Goal: Communication & Community: Answer question/provide support

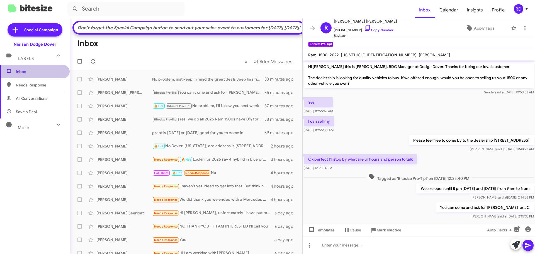
click at [40, 72] on span "Inbox" at bounding box center [39, 72] width 47 height 6
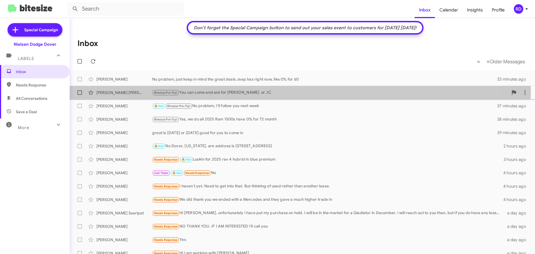
click at [126, 94] on div "[PERSON_NAME] [PERSON_NAME]" at bounding box center [124, 93] width 56 height 6
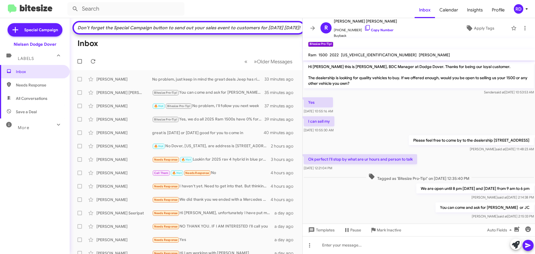
click at [229, 35] on mat-toolbar-row "Don't forget the Special Campaign button to send out your sales event to custom…" at bounding box center [188, 28] width 232 height 14
click at [312, 28] on icon at bounding box center [312, 28] width 4 height 4
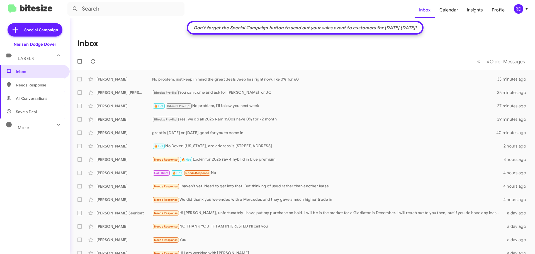
click at [252, 27] on div "Don't forget the Special Campaign button to send out your sales event to custom…" at bounding box center [305, 28] width 228 height 6
click at [41, 43] on div "Nielsen Dodge Dover" at bounding box center [35, 44] width 43 height 6
click at [54, 124] on mat-icon at bounding box center [58, 124] width 9 height 9
click at [31, 111] on span "Save a Deal" at bounding box center [26, 112] width 21 height 6
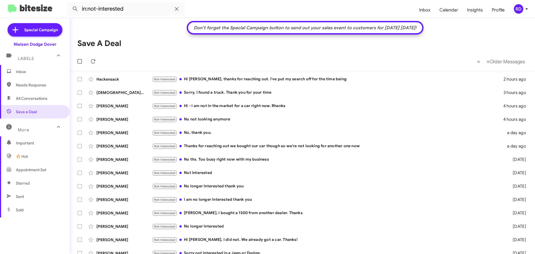
click at [251, 77] on div "Not-Interested Hi [PERSON_NAME], thanks for reaching out. I've put my search of…" at bounding box center [327, 79] width 351 height 6
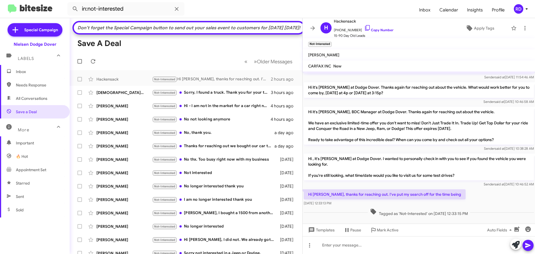
scroll to position [99, 0]
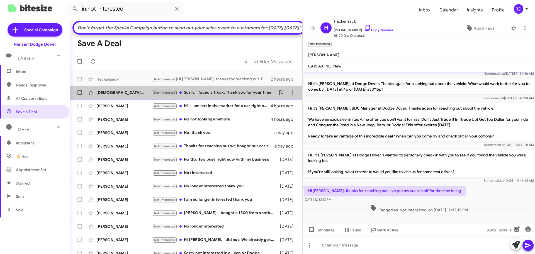
click at [201, 96] on div "Not-Interested Sorry, I found a truck. Thank you for your time" at bounding box center [213, 92] width 123 height 6
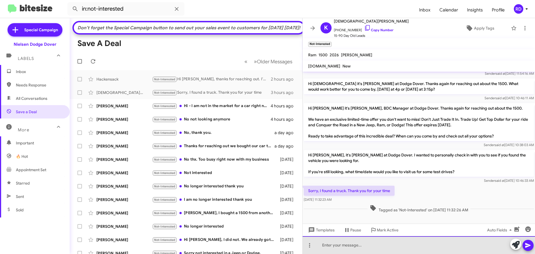
click at [349, 248] on div at bounding box center [418, 245] width 232 height 18
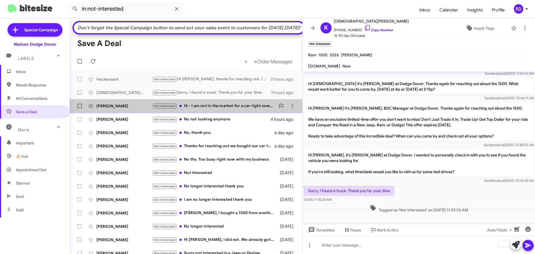
click at [235, 109] on div "Not-Interested Hi - I am not in the market for a car right now. Rhanks" at bounding box center [213, 106] width 123 height 6
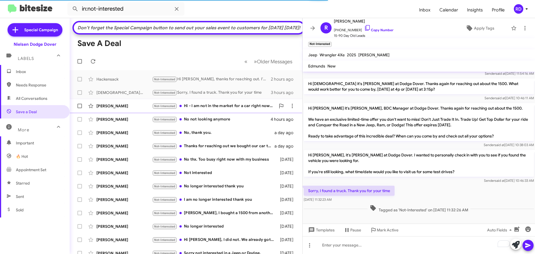
click at [213, 109] on div "Not-Interested Hi - I am not in the market for a car right now. Rhanks" at bounding box center [213, 106] width 123 height 6
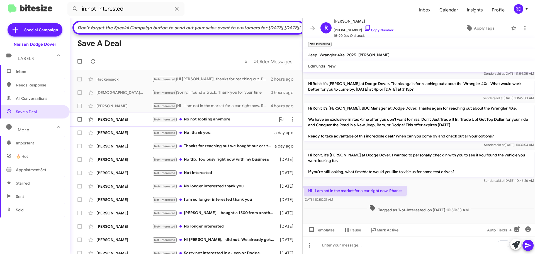
click at [205, 123] on div "Not-Interested No not looking anymore" at bounding box center [213, 119] width 123 height 6
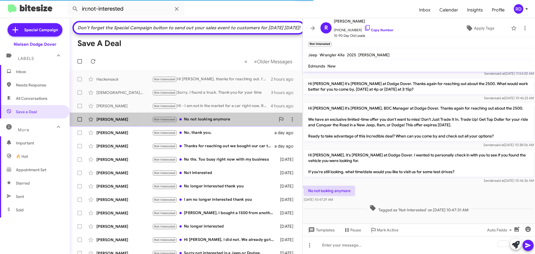
click at [203, 123] on div "Not-Interested No not looking anymore" at bounding box center [213, 119] width 123 height 6
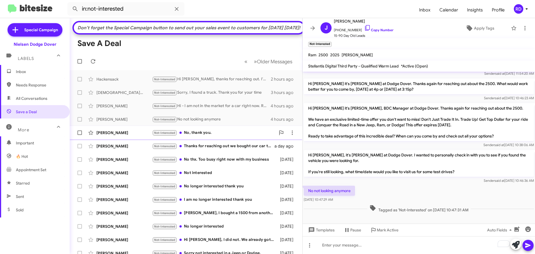
click at [226, 136] on div "Not-Interested No, thank you." at bounding box center [213, 132] width 123 height 6
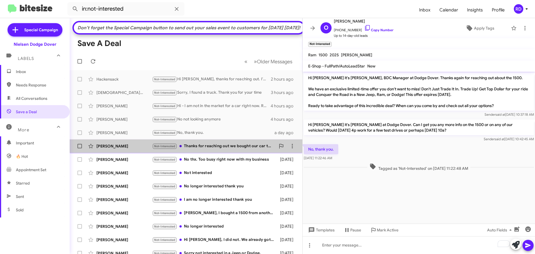
click at [229, 149] on div "Not-Interested Thanks for reaching out we bought our car though so we're not lo…" at bounding box center [213, 146] width 123 height 6
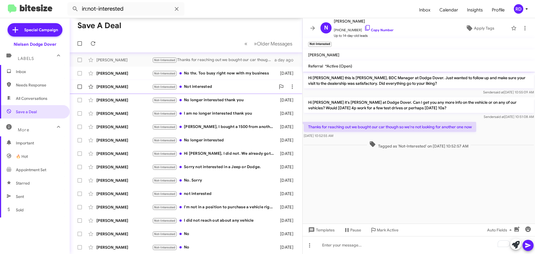
scroll to position [96, 0]
click at [31, 97] on span "All Conversations" at bounding box center [31, 98] width 31 height 6
type input "in:all-conversations"
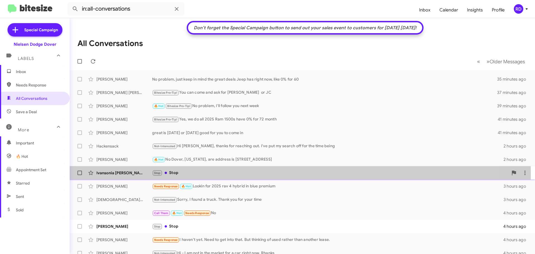
click at [126, 174] on div "Ivansonia [PERSON_NAME]" at bounding box center [124, 173] width 56 height 6
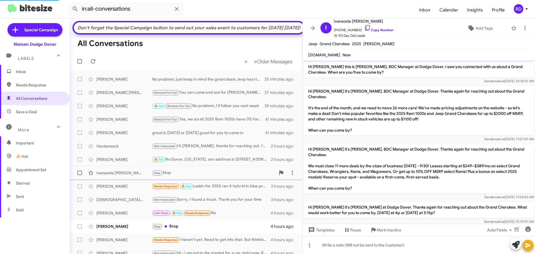
scroll to position [102, 0]
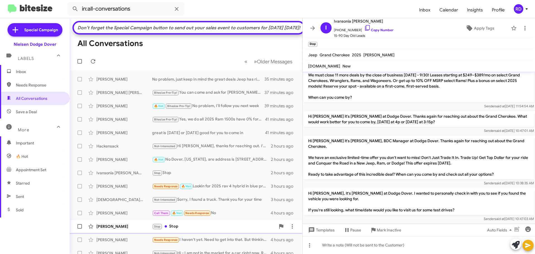
click at [191, 229] on div "Stop Stop" at bounding box center [213, 226] width 123 height 6
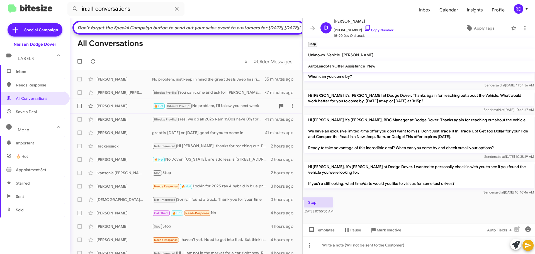
click at [112, 109] on div "[PERSON_NAME]" at bounding box center [124, 106] width 56 height 6
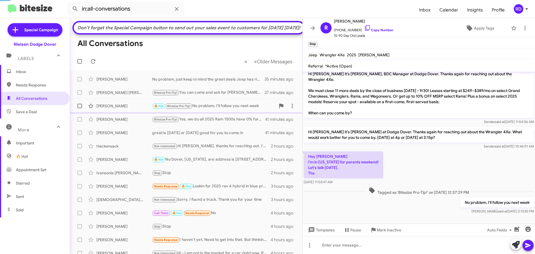
scroll to position [51, 0]
